Goal: Task Accomplishment & Management: Manage account settings

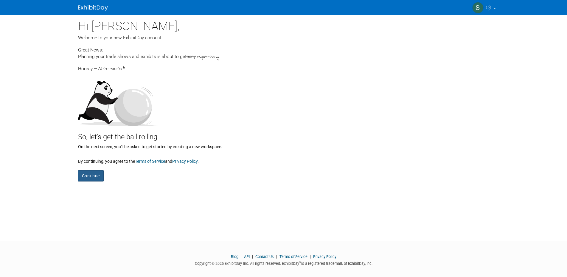
click at [85, 171] on button "Continue" at bounding box center [91, 175] width 26 height 11
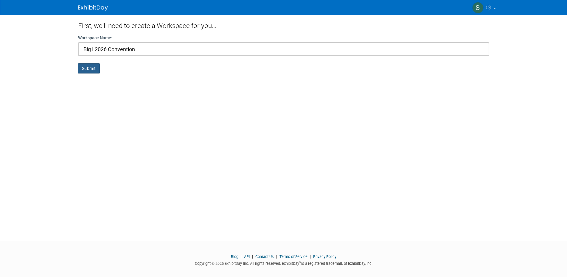
type input "Big I 2026 Convention"
click at [86, 68] on button "Submit" at bounding box center [89, 68] width 22 height 10
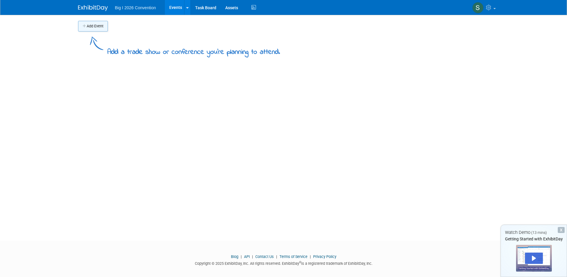
click at [96, 28] on button "Add Event" at bounding box center [93, 26] width 30 height 11
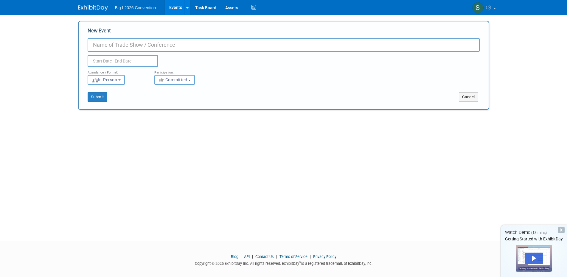
click at [188, 47] on input "New Event" at bounding box center [284, 45] width 392 height 14
type input "2026 Convention"
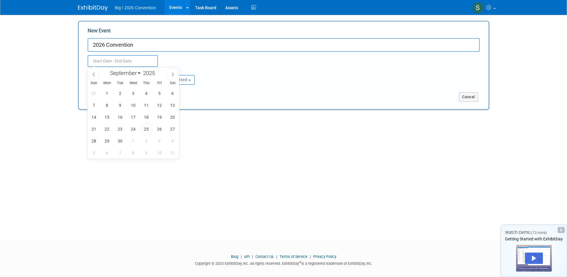
click at [134, 60] on input "text" at bounding box center [123, 61] width 70 height 12
click at [173, 74] on icon at bounding box center [173, 74] width 4 height 4
select select "11"
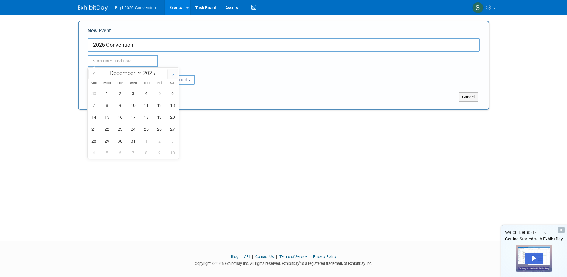
click at [173, 74] on icon at bounding box center [173, 74] width 4 height 4
type input "2026"
click at [173, 74] on icon at bounding box center [173, 74] width 4 height 4
select select "1"
click at [94, 127] on span "22" at bounding box center [94, 129] width 12 height 12
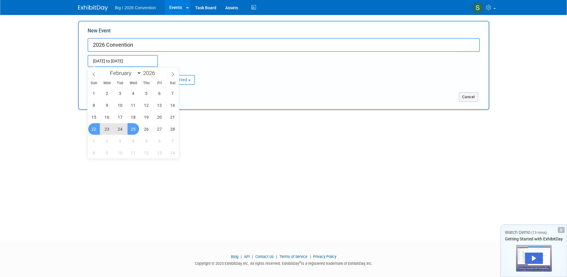
click at [137, 127] on span "25" at bounding box center [133, 129] width 12 height 12
type input "Feb 22, 2026 to Feb 25, 2026"
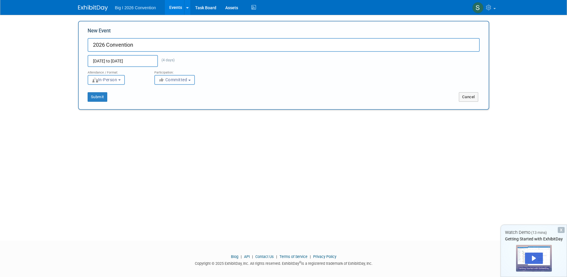
click at [190, 82] on button "Committed" at bounding box center [174, 80] width 40 height 10
click at [103, 97] on button "Submit" at bounding box center [98, 97] width 20 height 10
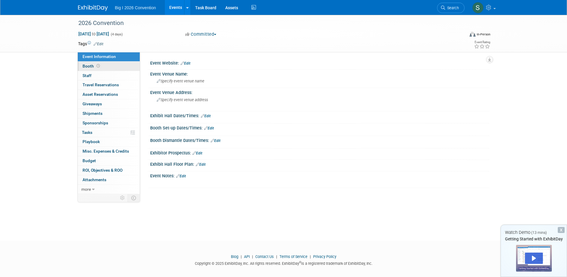
click at [109, 67] on link "Booth" at bounding box center [109, 66] width 62 height 9
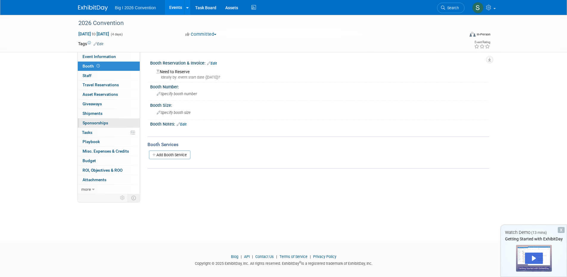
click at [108, 119] on link "0 Sponsorships 0" at bounding box center [109, 122] width 62 height 9
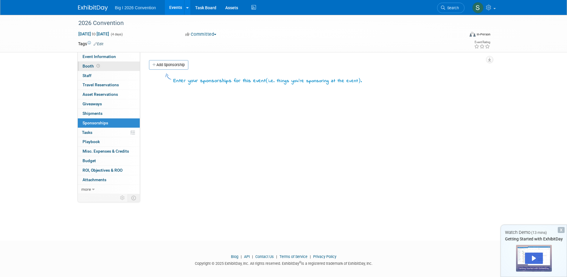
click at [105, 65] on link "Booth" at bounding box center [109, 66] width 62 height 9
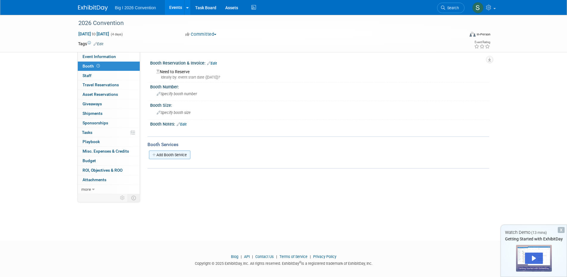
click at [167, 155] on link "Add Booth Service" at bounding box center [169, 155] width 41 height 9
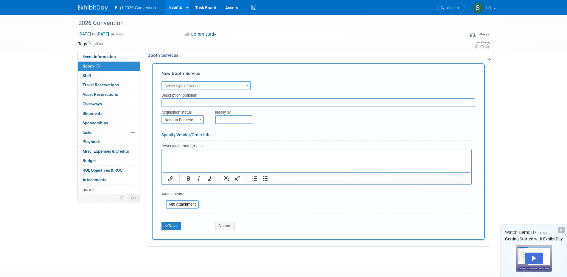
scroll to position [119, 0]
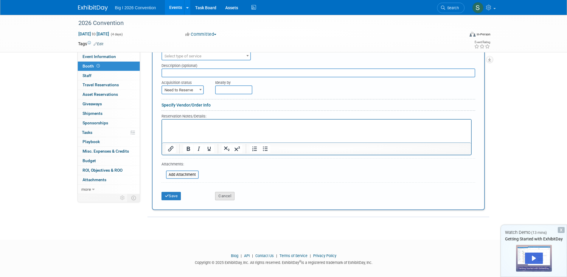
click at [232, 198] on button "Cancel" at bounding box center [224, 196] width 19 height 8
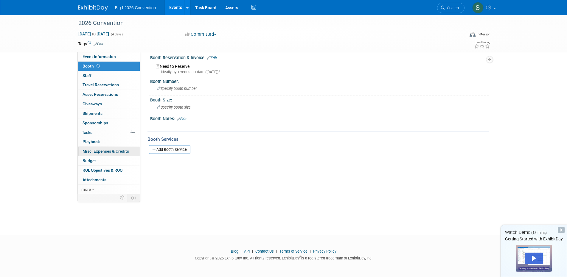
scroll to position [0, 0]
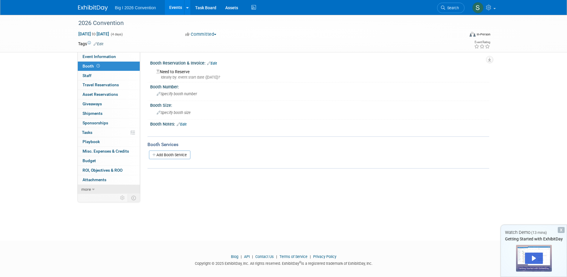
click at [112, 188] on link "more" at bounding box center [109, 189] width 62 height 9
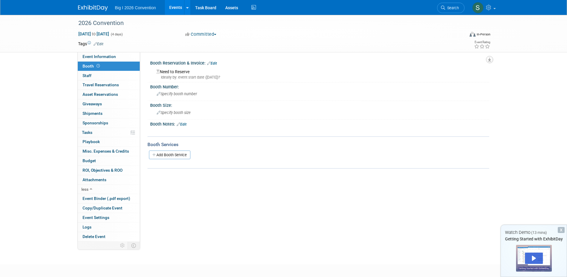
click at [486, 59] on button "button" at bounding box center [489, 59] width 7 height 7
click at [381, 175] on div "Event Website: Edit Event Venue Name: Specify event venue name Event Venue Addr…" at bounding box center [314, 147] width 349 height 190
